Goal: Task Accomplishment & Management: Use online tool/utility

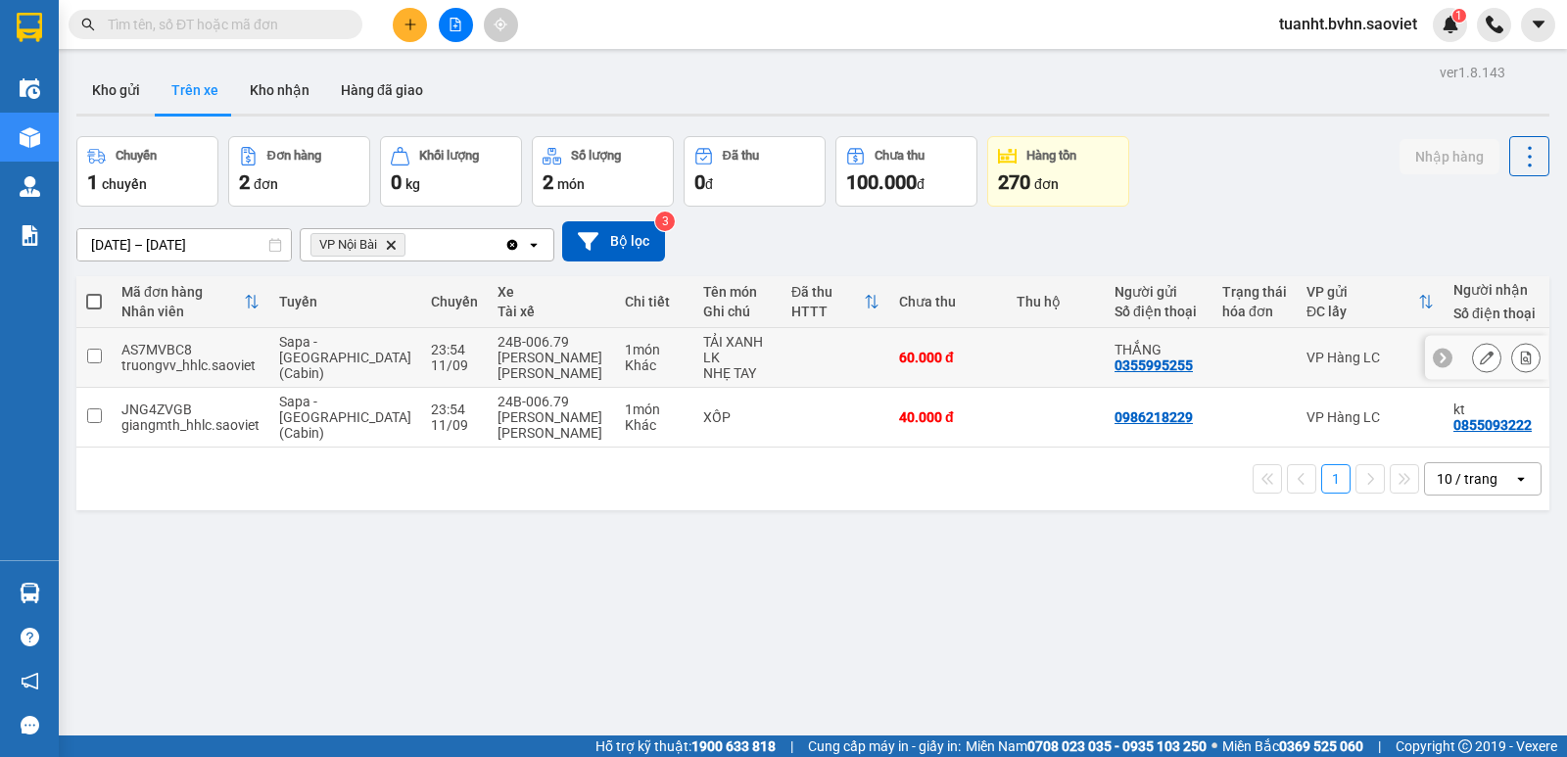
click at [87, 355] on input "checkbox" at bounding box center [94, 356] width 15 height 15
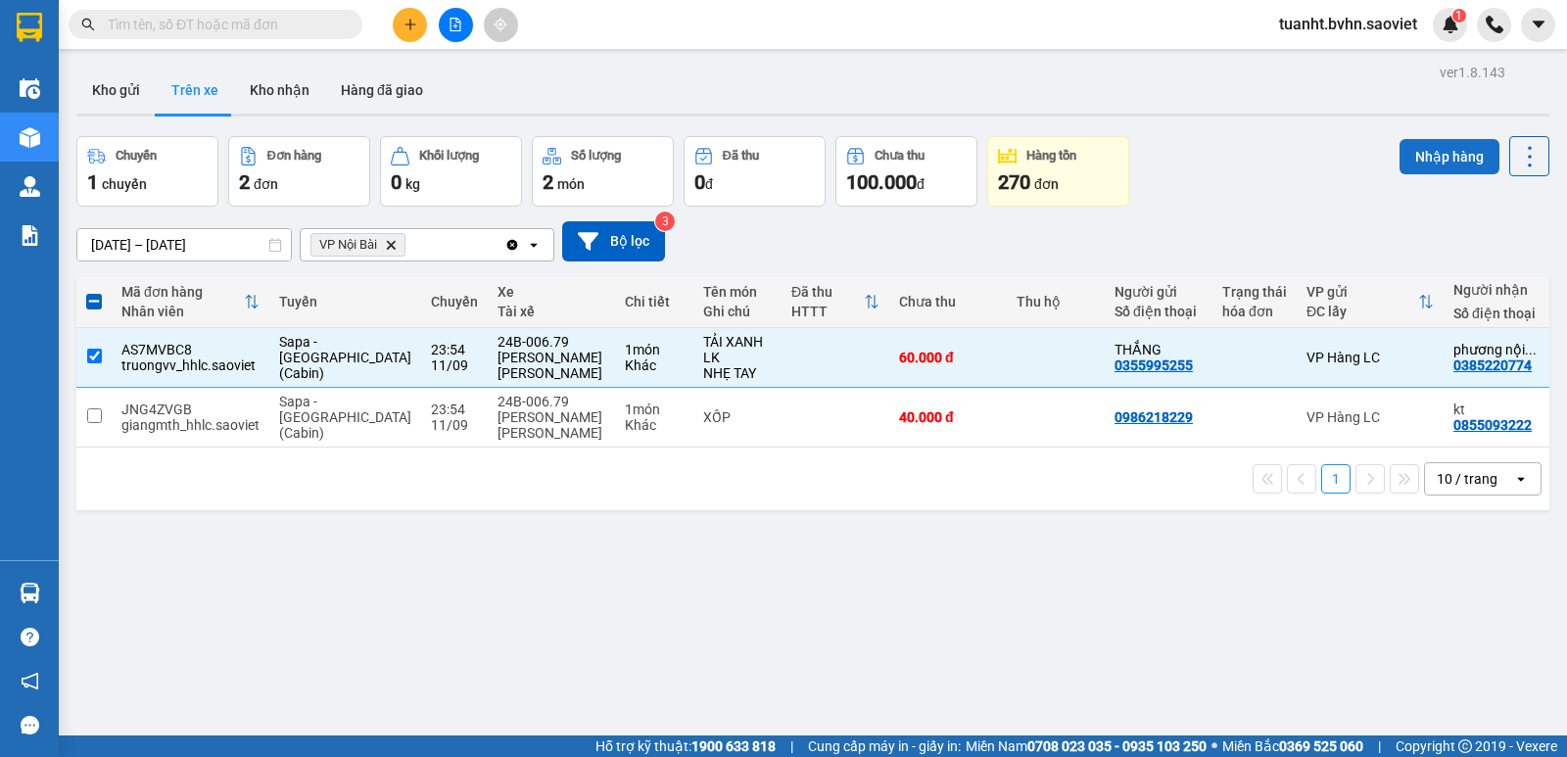
click at [1429, 150] on button "Nhập hàng" at bounding box center [1450, 156] width 100 height 35
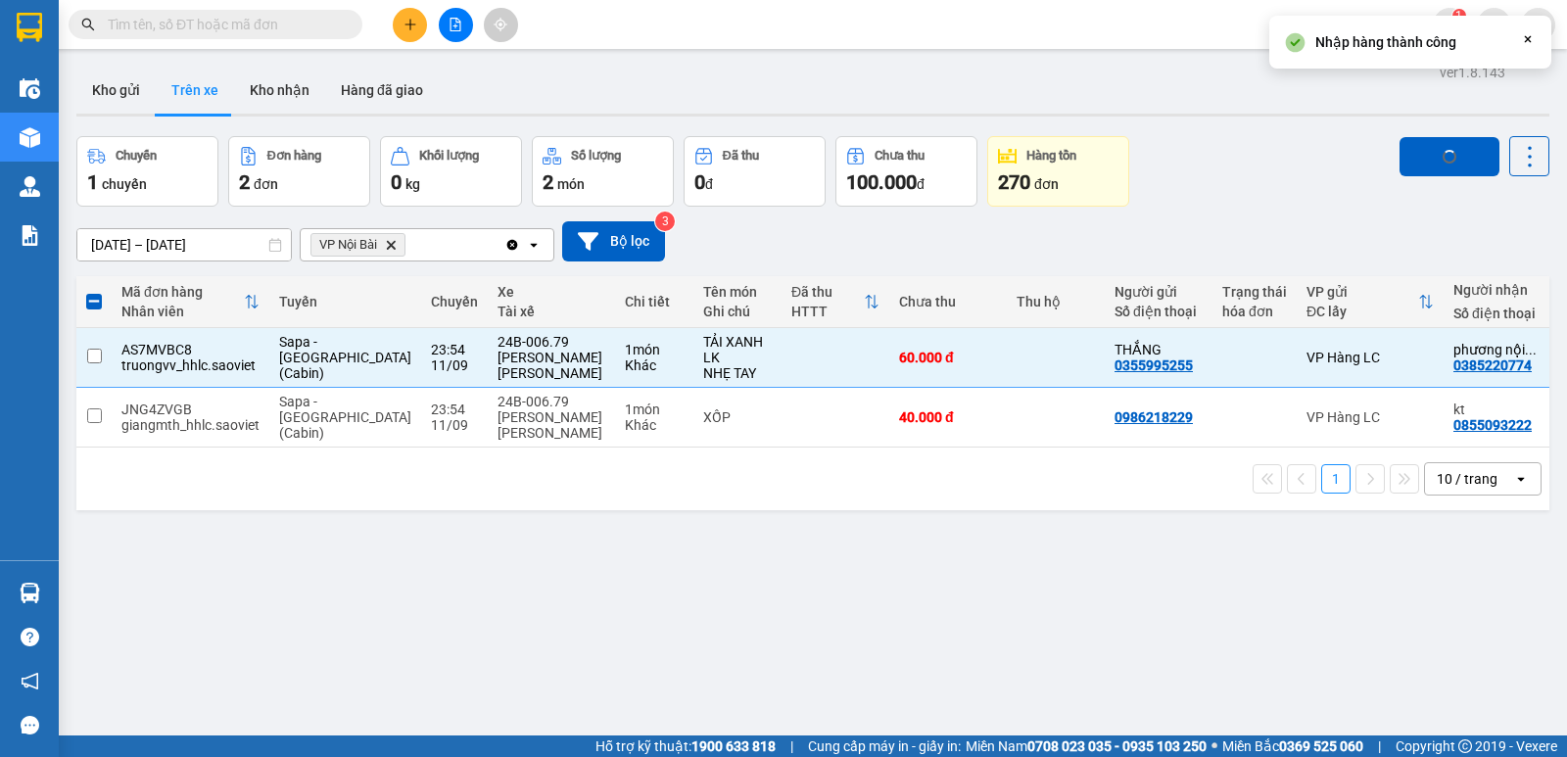
checkbox input "false"
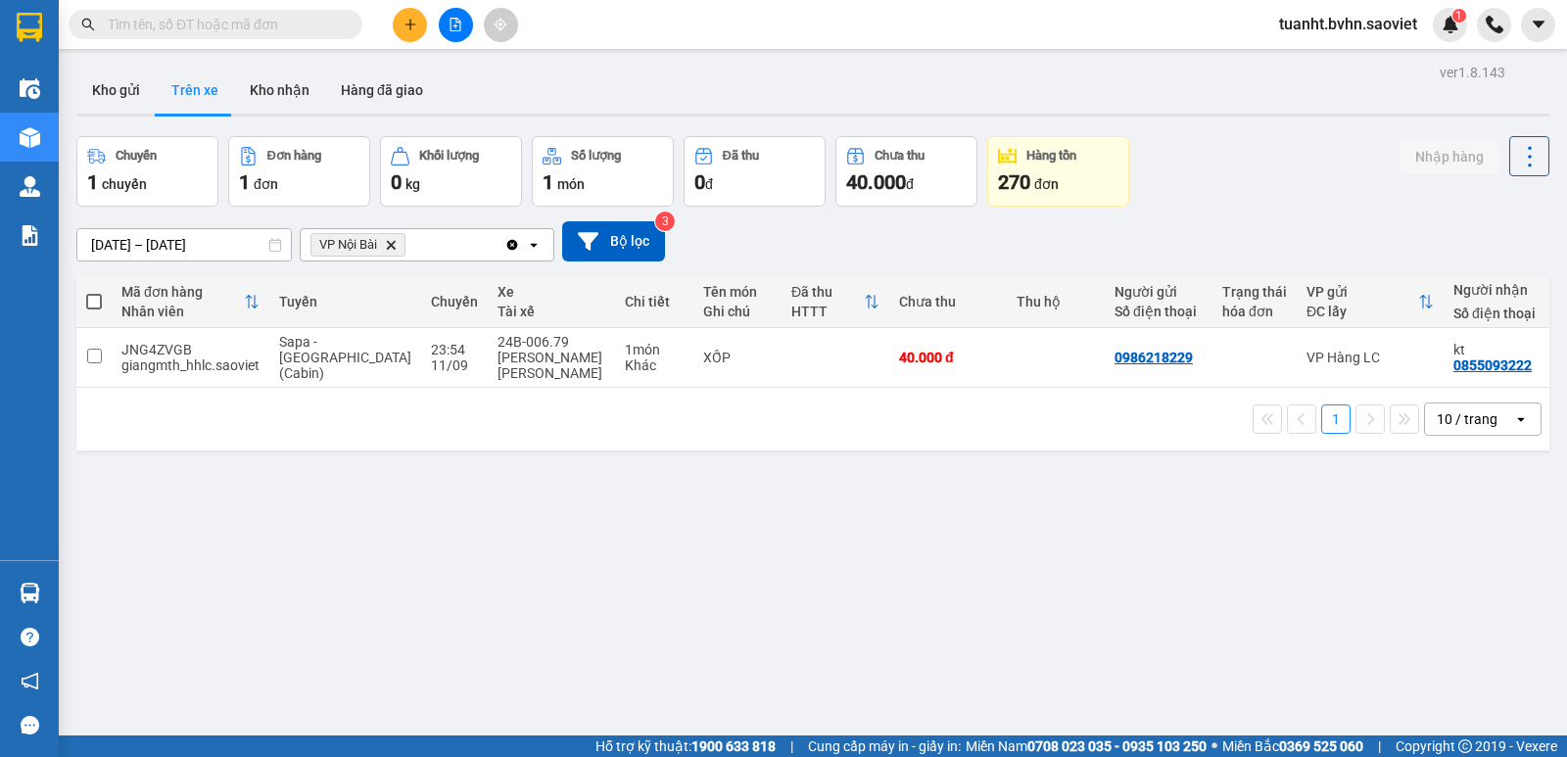
click at [318, 15] on input "text" at bounding box center [223, 25] width 231 height 22
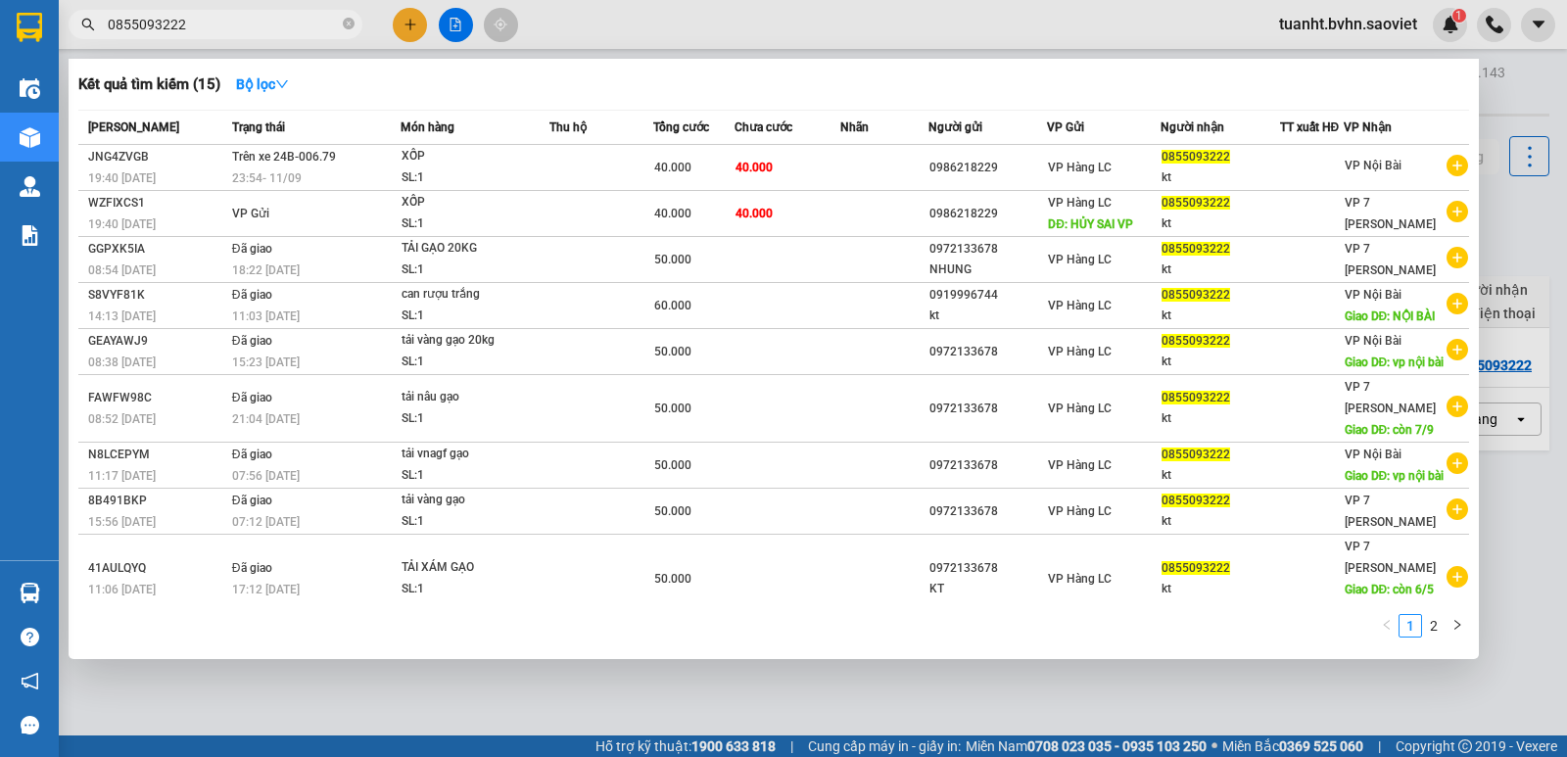
type input "0855093222"
click at [569, 21] on div at bounding box center [783, 378] width 1567 height 757
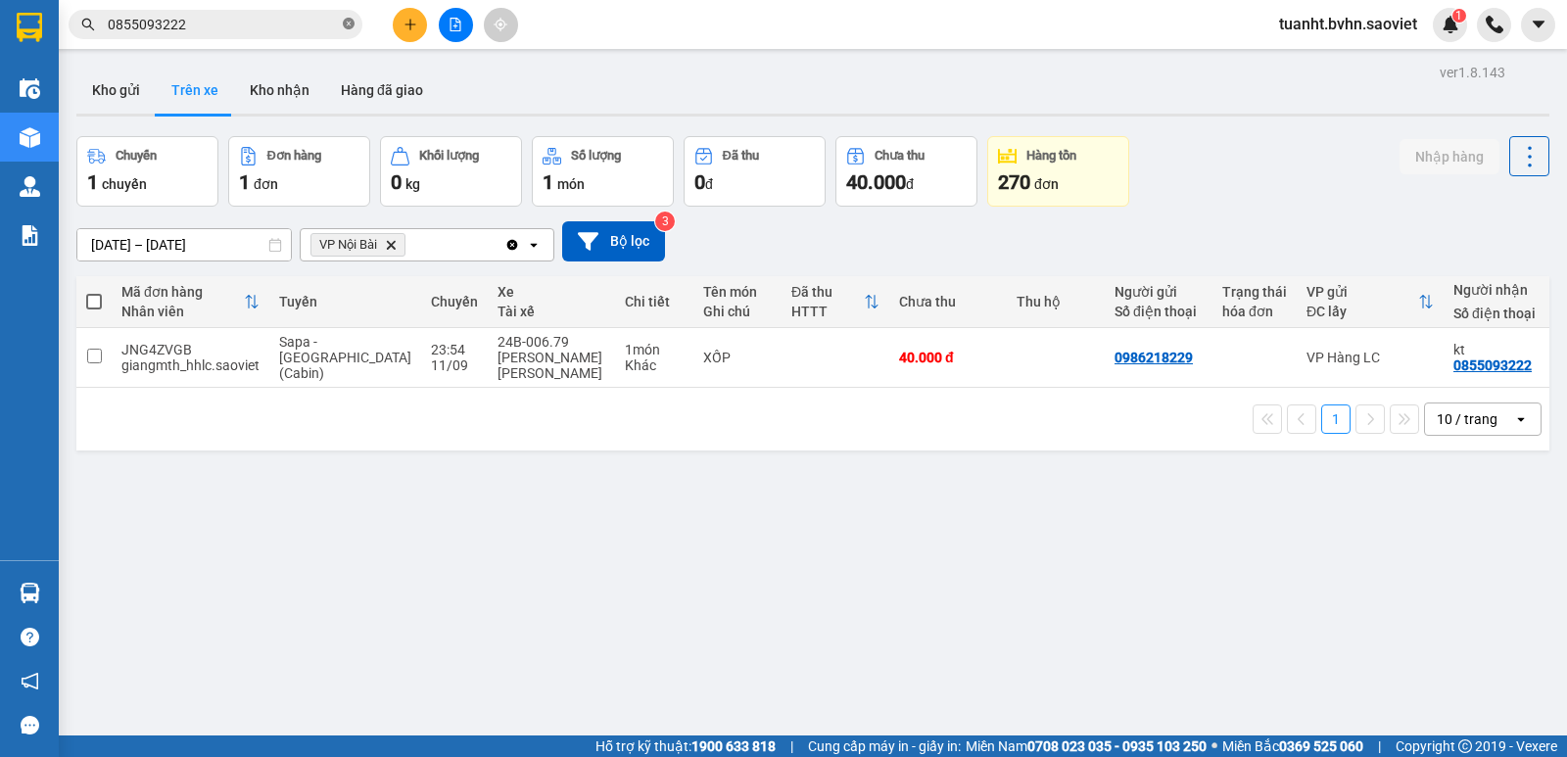
click at [352, 25] on icon "close-circle" at bounding box center [349, 24] width 12 height 12
click at [97, 349] on input "checkbox" at bounding box center [94, 356] width 15 height 15
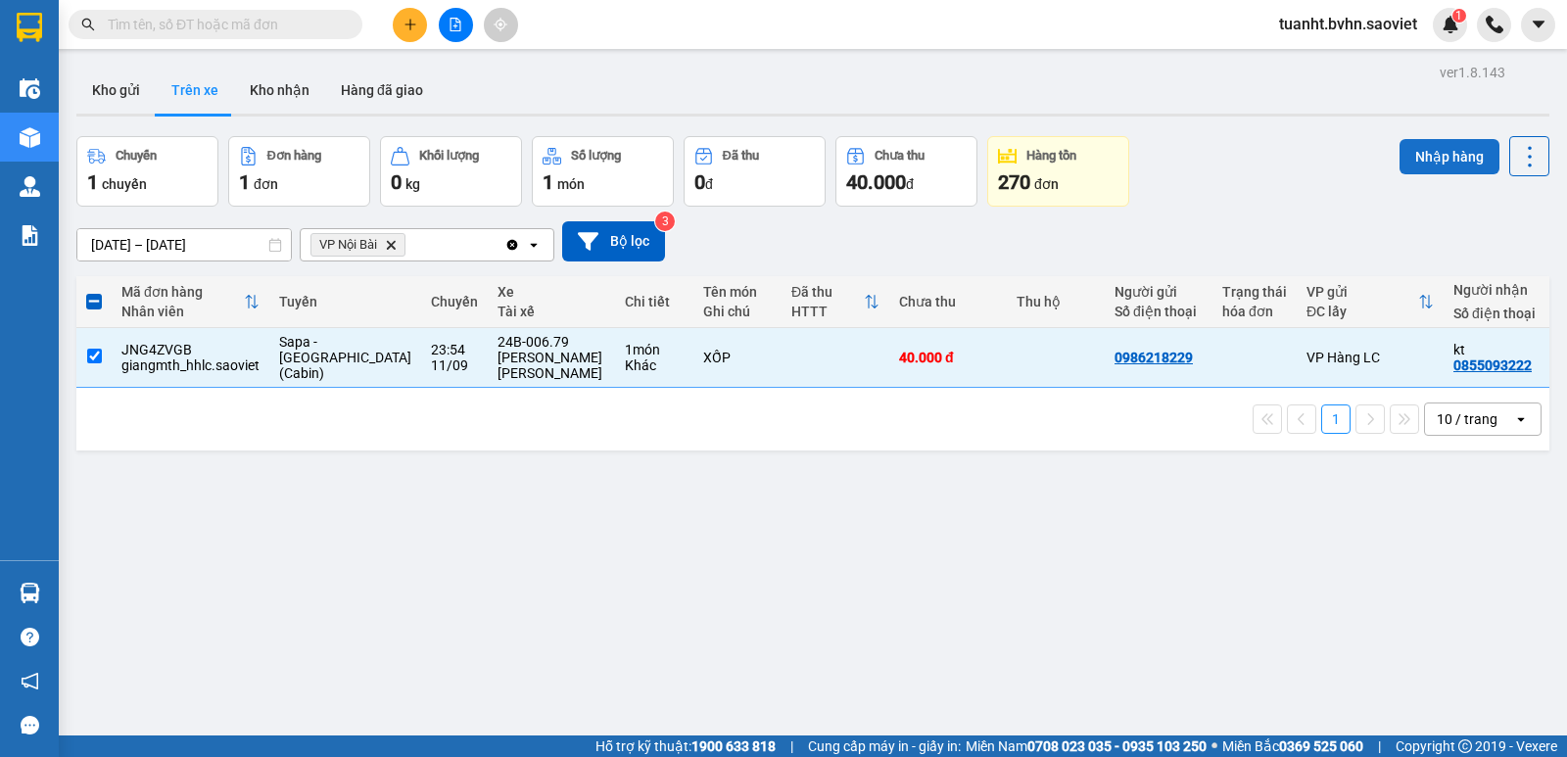
click at [1416, 166] on button "Nhập hàng" at bounding box center [1450, 156] width 100 height 35
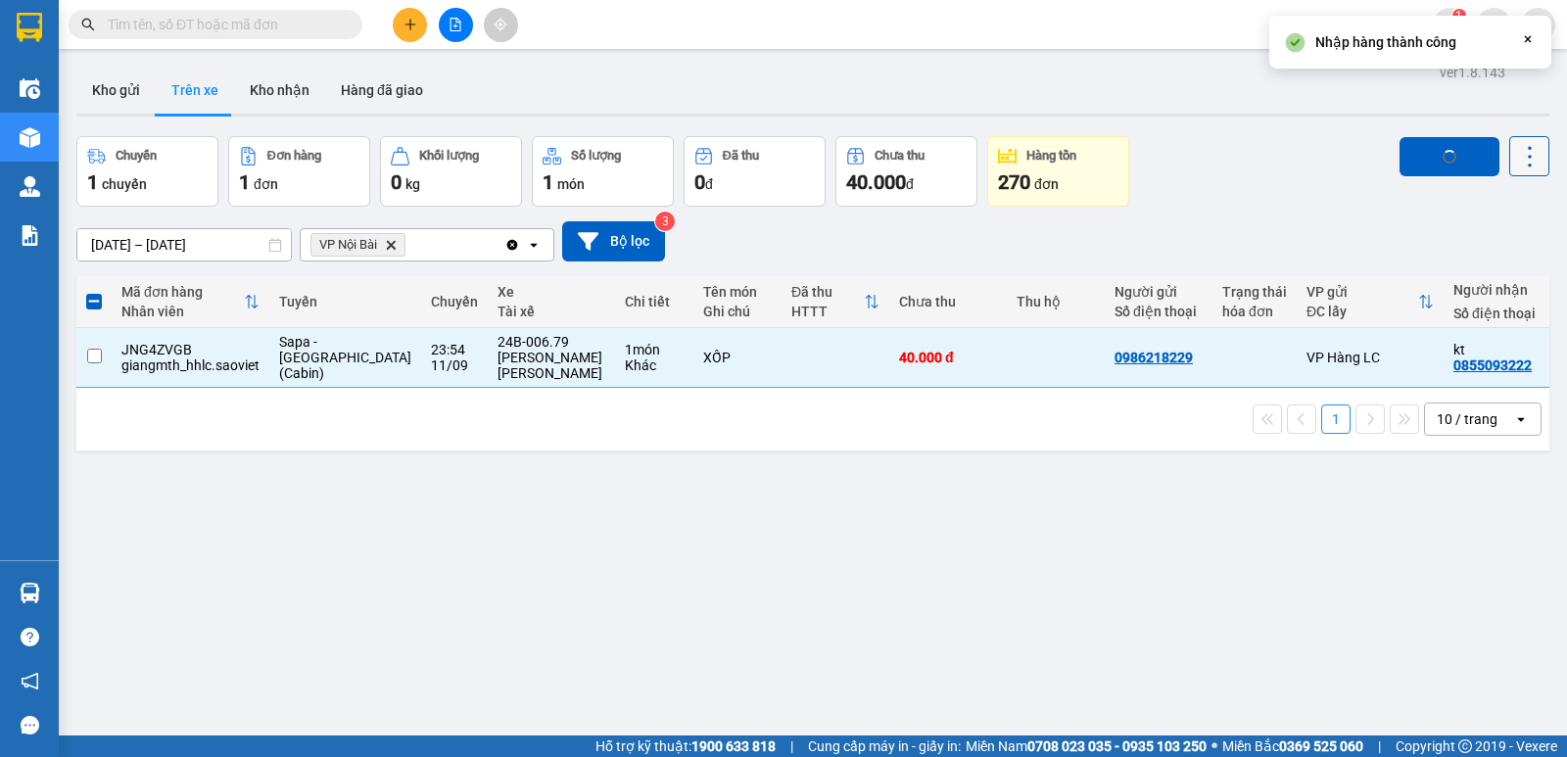
checkbox input "false"
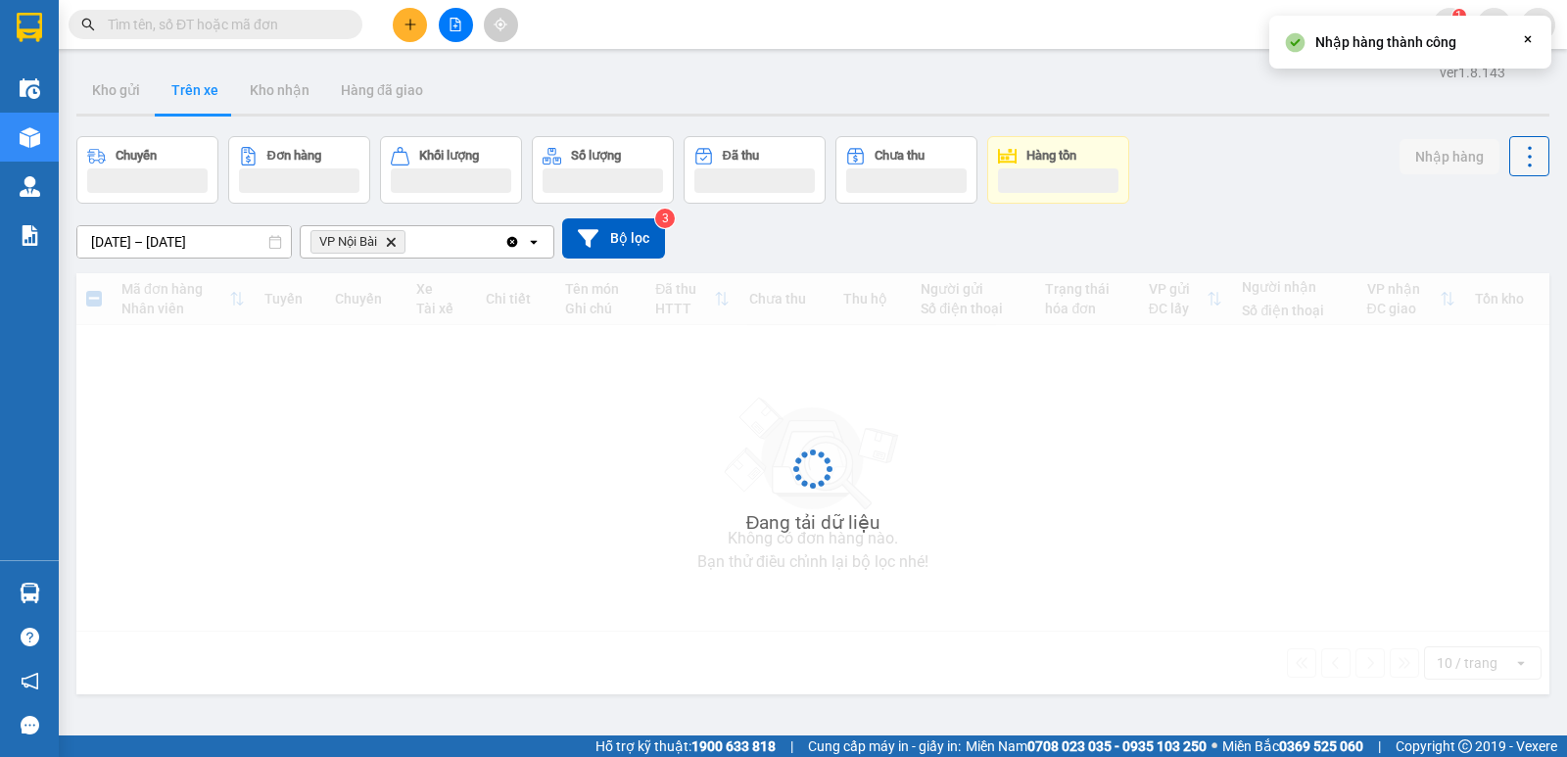
click at [1516, 162] on icon at bounding box center [1529, 156] width 27 height 27
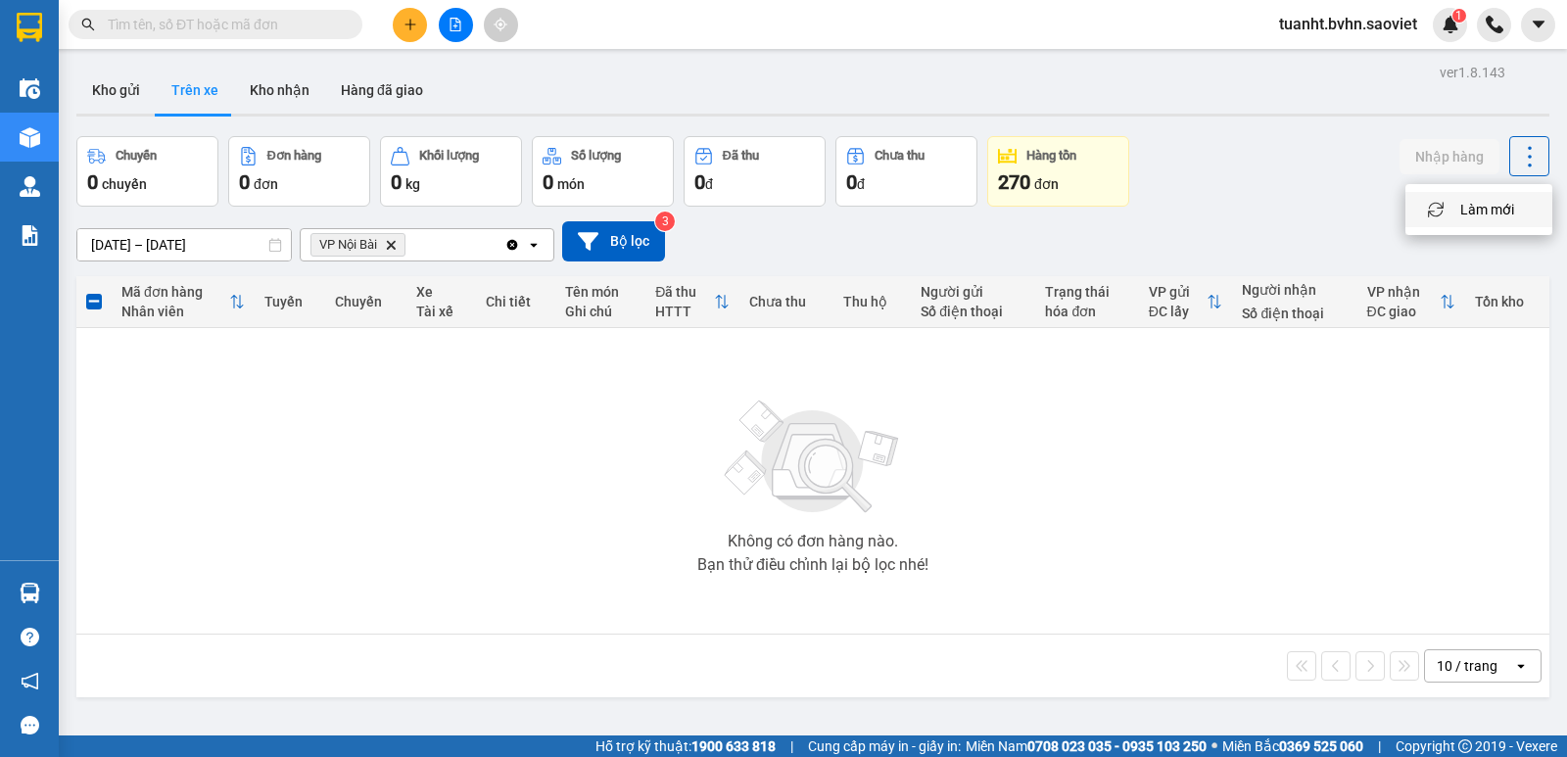
click at [1482, 206] on span "Làm mới" at bounding box center [1487, 210] width 54 height 20
click at [90, 94] on button "Kho gửi" at bounding box center [115, 90] width 79 height 47
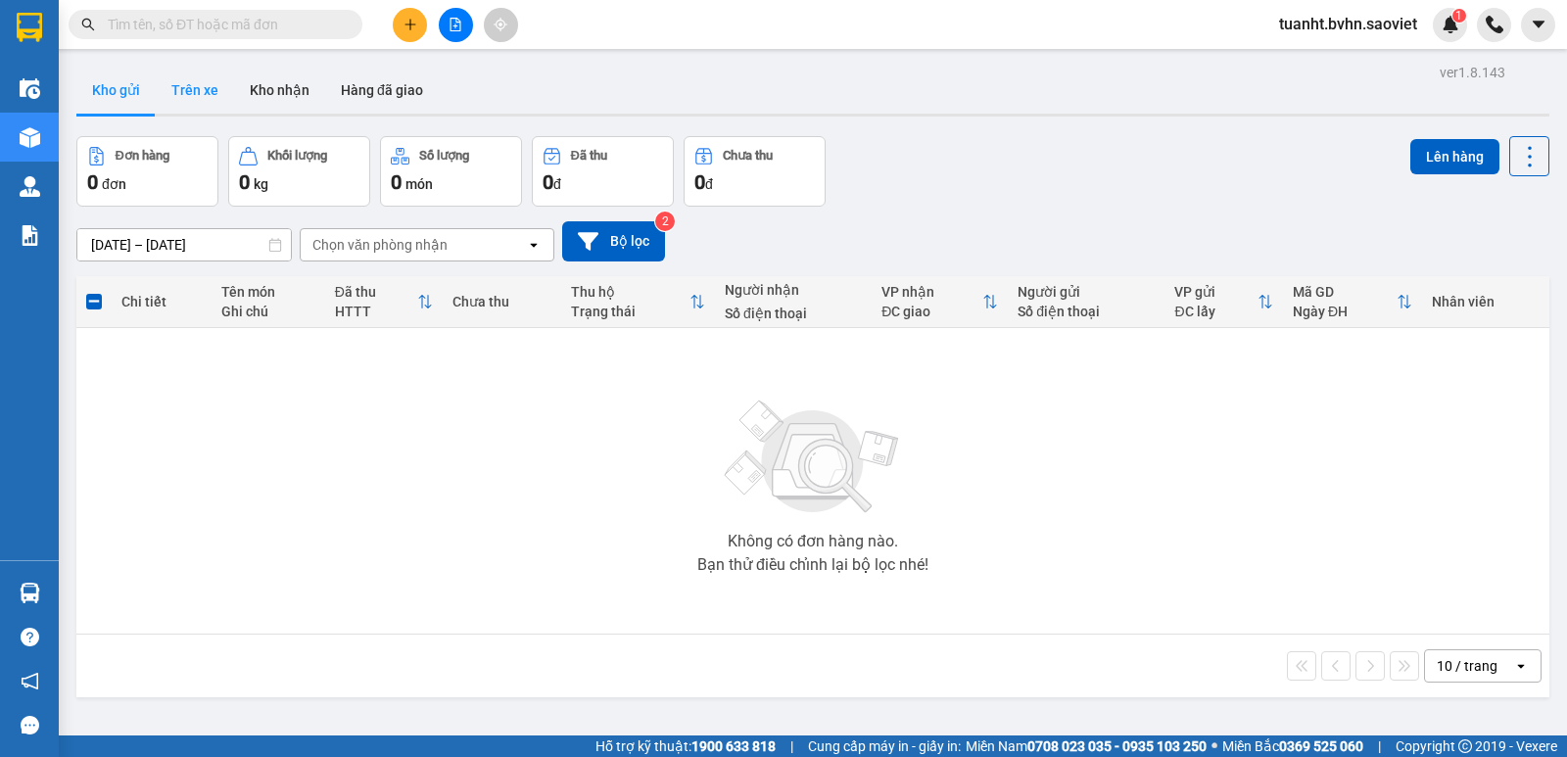
click at [192, 94] on button "Trên xe" at bounding box center [195, 90] width 78 height 47
